Goal: Book appointment/travel/reservation

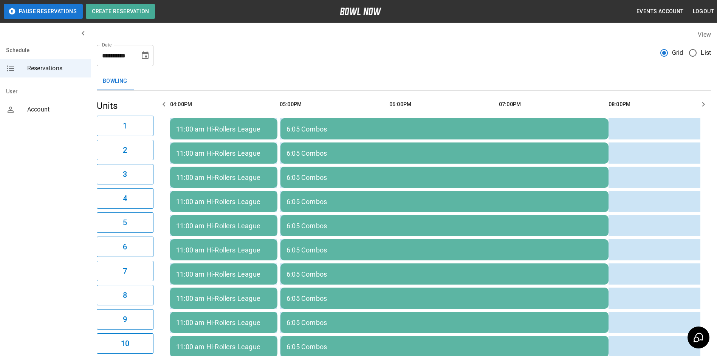
click at [147, 57] on icon "Choose date, selected date is Sep 3, 2025" at bounding box center [145, 55] width 9 height 9
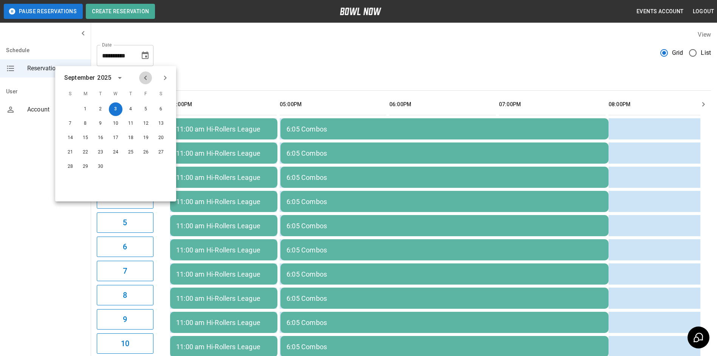
drag, startPoint x: 143, startPoint y: 78, endPoint x: 155, endPoint y: 80, distance: 12.7
click at [144, 77] on icon "Previous month" at bounding box center [145, 77] width 9 height 9
click at [144, 165] on button "29" at bounding box center [146, 167] width 14 height 14
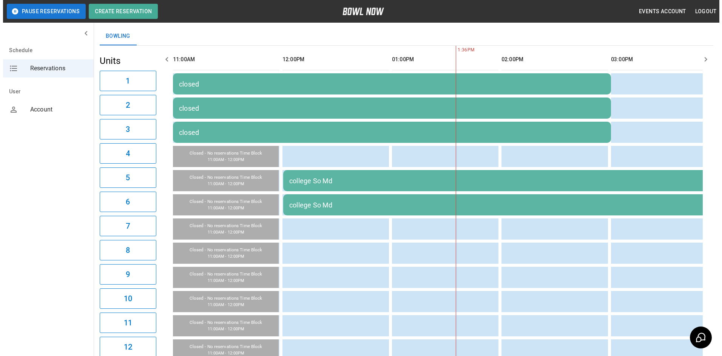
scroll to position [45, 0]
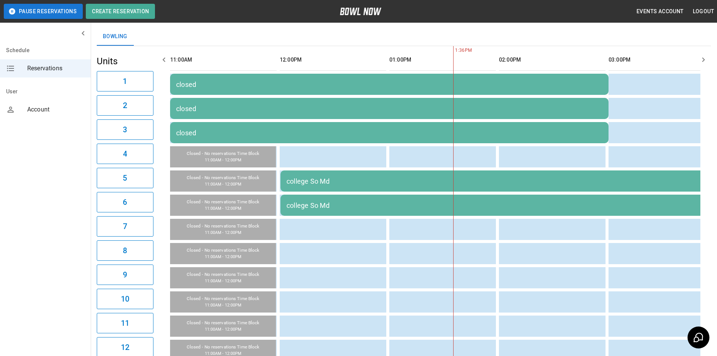
click at [314, 183] on div "college So Md" at bounding box center [499, 181] width 426 height 8
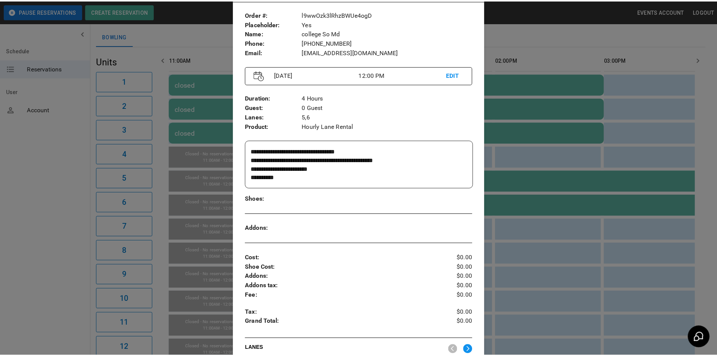
scroll to position [38, 0]
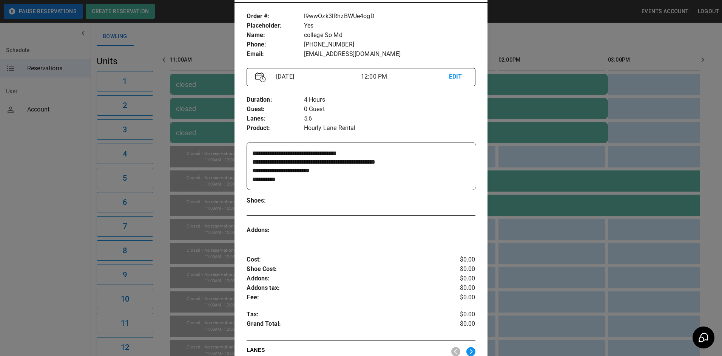
drag, startPoint x: 565, startPoint y: 260, endPoint x: 390, endPoint y: 184, distance: 190.2
click at [558, 257] on div at bounding box center [361, 178] width 722 height 356
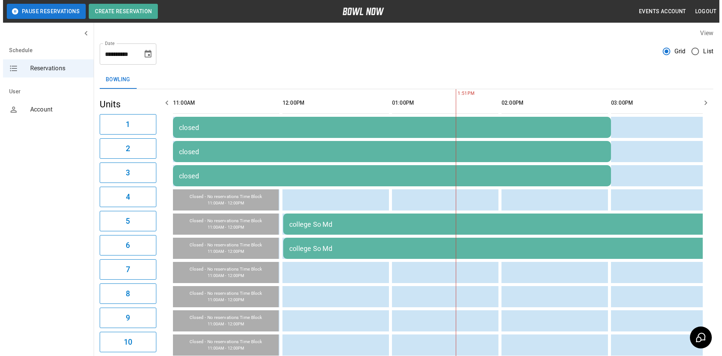
scroll to position [0, 0]
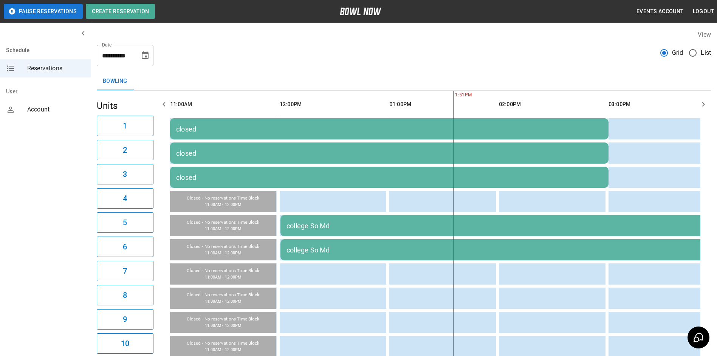
click at [143, 53] on icon "Choose date, selected date is Aug 29, 2025" at bounding box center [145, 55] width 7 height 8
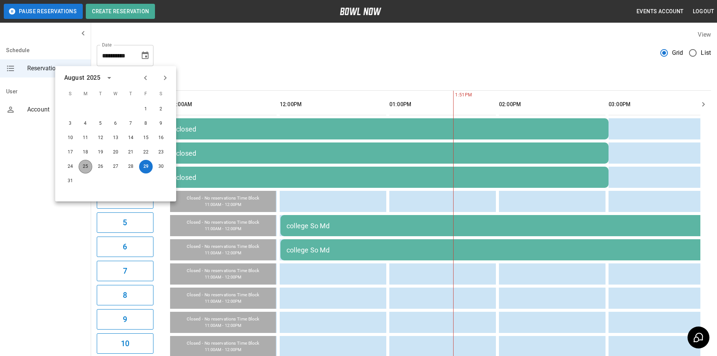
drag, startPoint x: 83, startPoint y: 167, endPoint x: 90, endPoint y: 168, distance: 7.3
click at [82, 166] on button "25" at bounding box center [86, 167] width 14 height 14
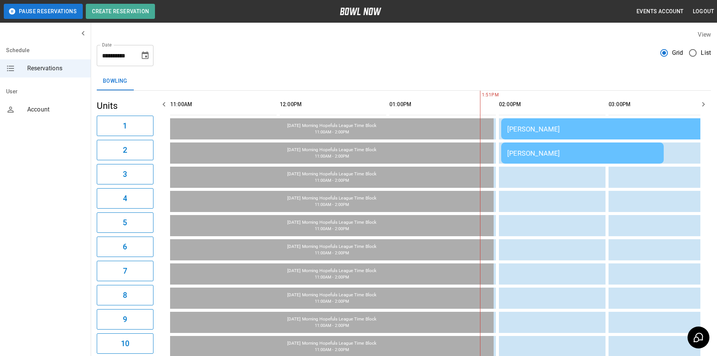
type input "**********"
click at [580, 131] on div "[PERSON_NAME]" at bounding box center [610, 129] width 206 height 8
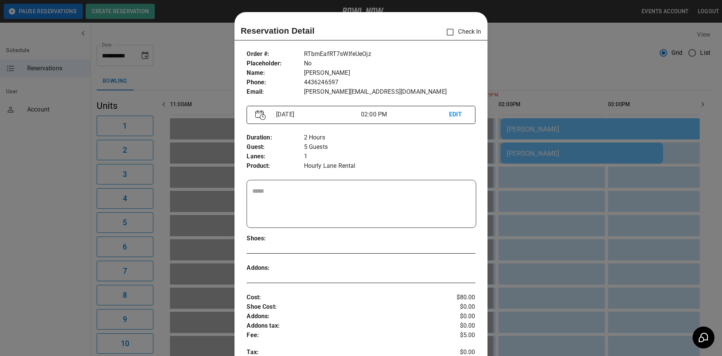
scroll to position [12, 0]
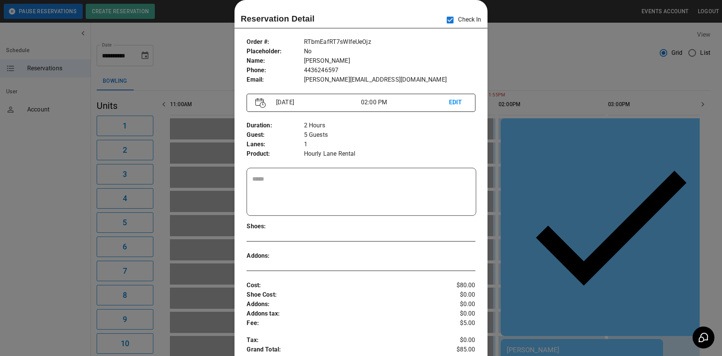
click at [522, 68] on div at bounding box center [361, 178] width 722 height 356
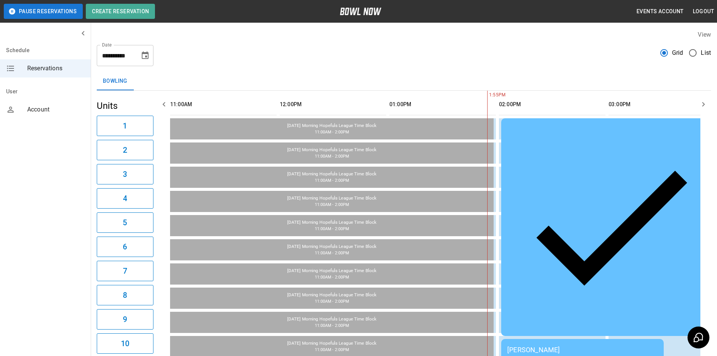
click at [537, 346] on div "[PERSON_NAME]" at bounding box center [582, 350] width 150 height 8
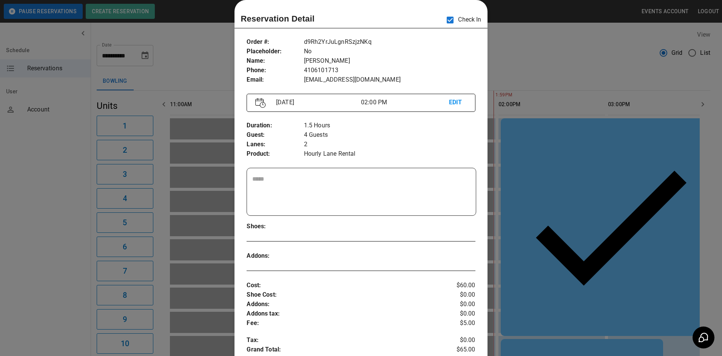
click at [557, 192] on div at bounding box center [361, 178] width 722 height 356
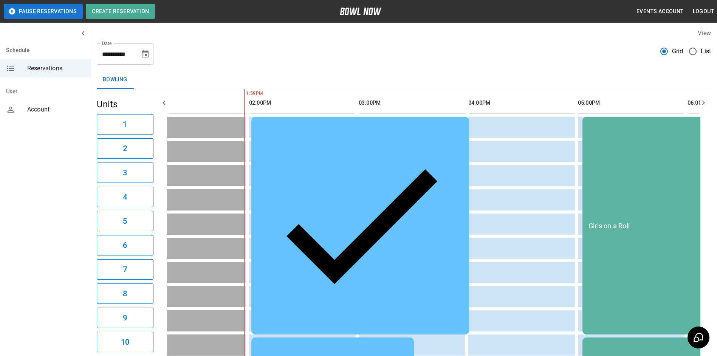
scroll to position [0, 0]
